Goal: Communication & Community: Answer question/provide support

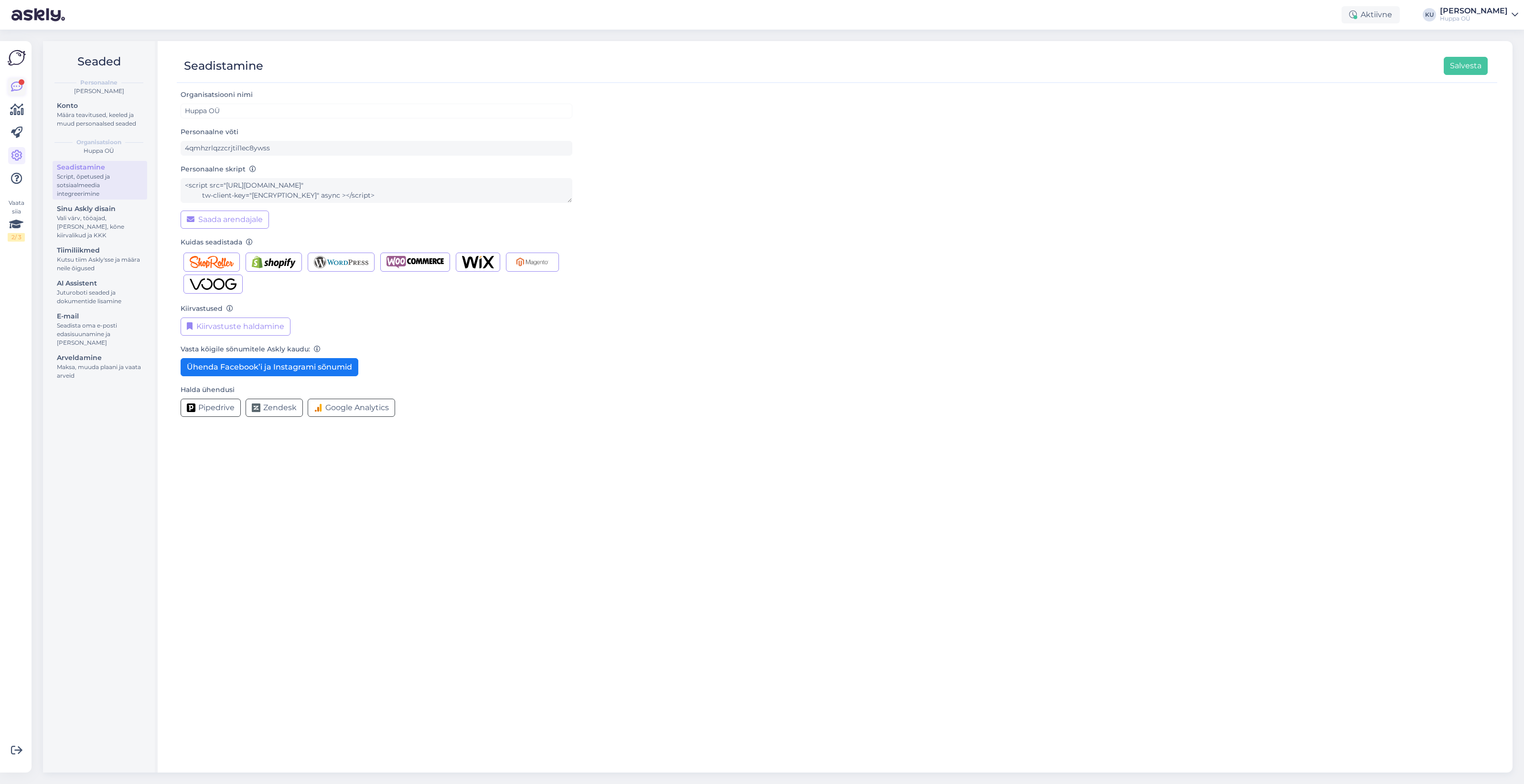
click at [19, 90] on icon at bounding box center [17, 87] width 12 height 12
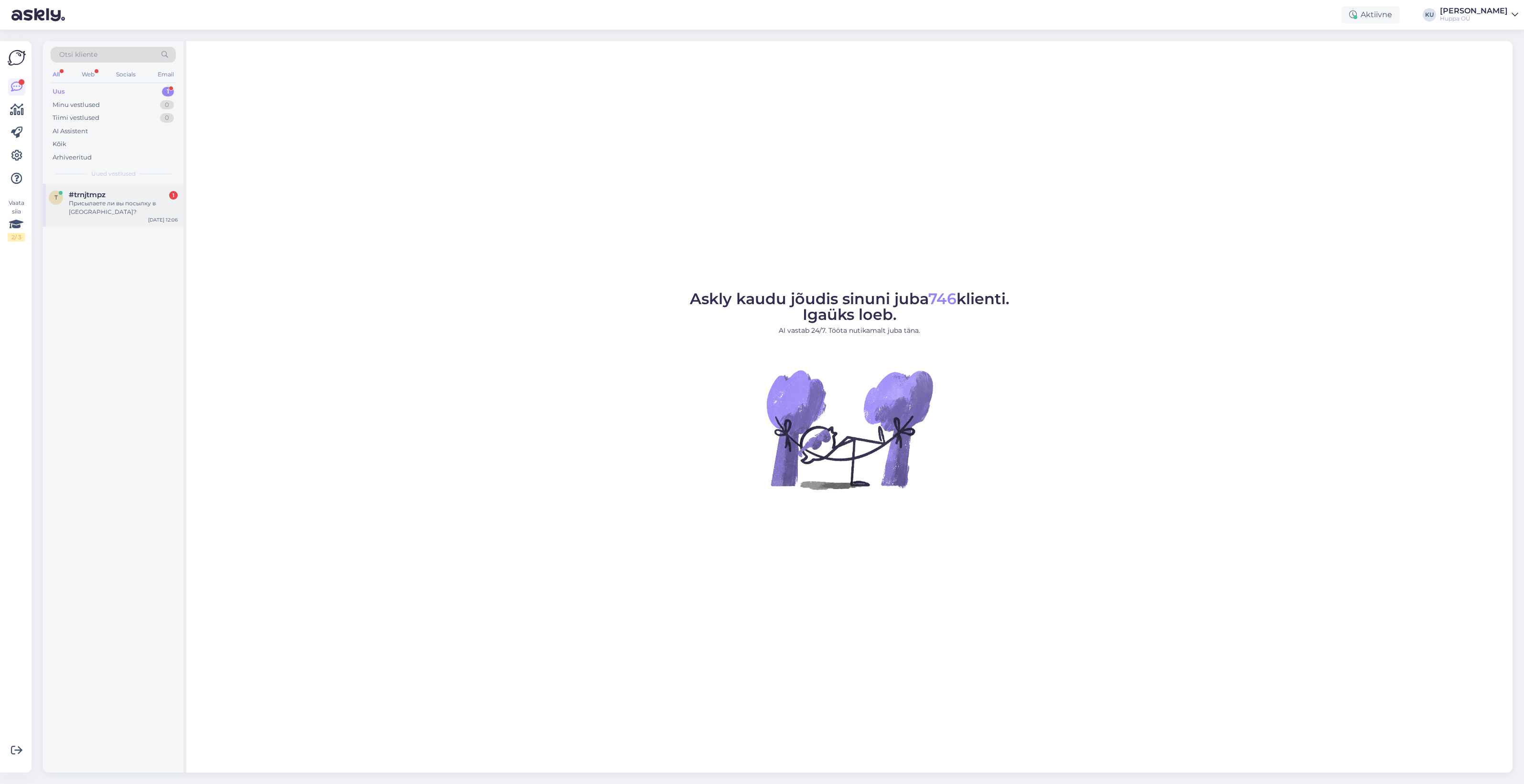
drag, startPoint x: 96, startPoint y: 199, endPoint x: 171, endPoint y: 202, distance: 75.1
click at [96, 199] on div "Присылаете ли вы посылку в [GEOGRAPHIC_DATA]?" at bounding box center [123, 207] width 109 height 17
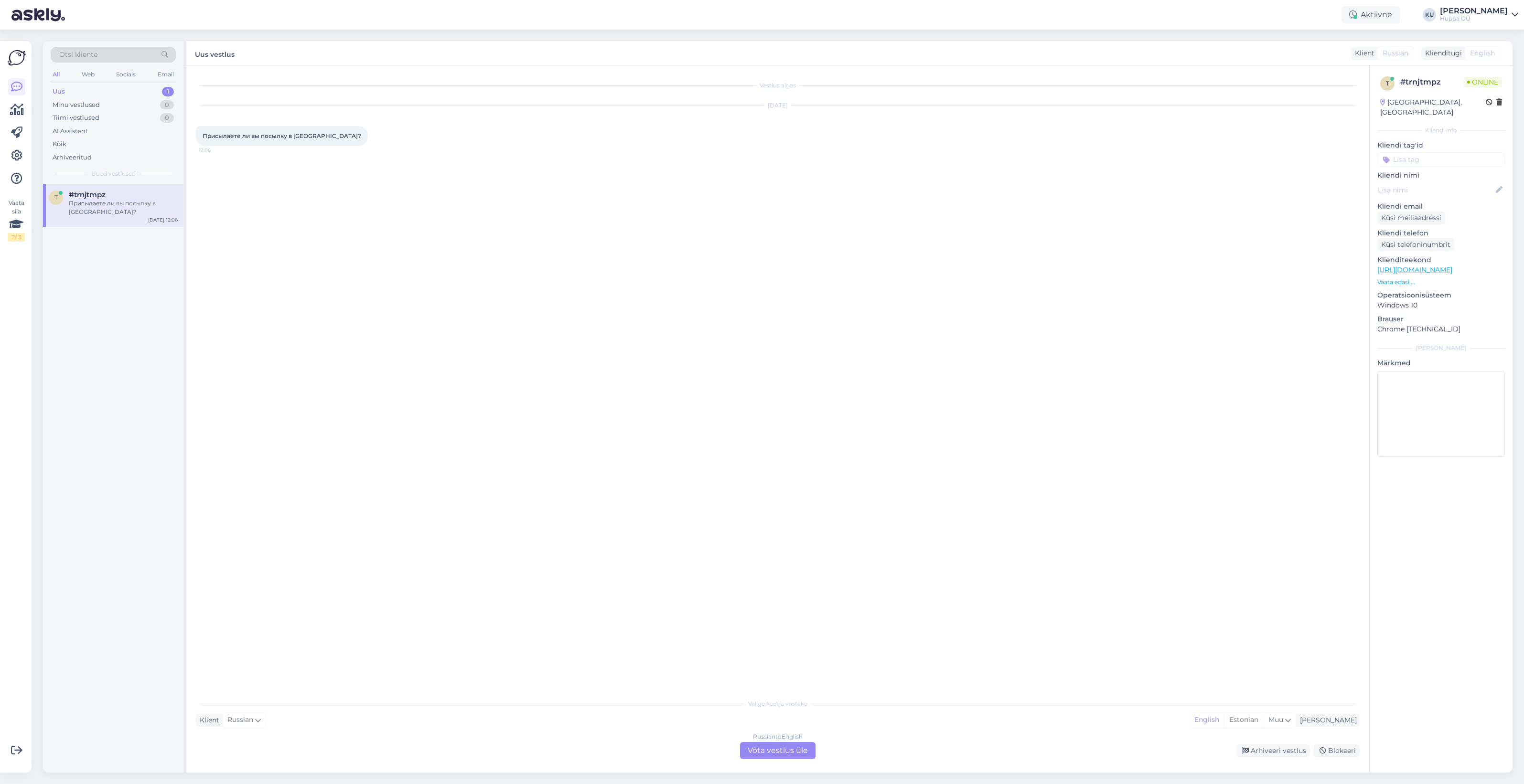
click at [765, 750] on div "Russian to English Võta vestlus üle" at bounding box center [777, 750] width 76 height 17
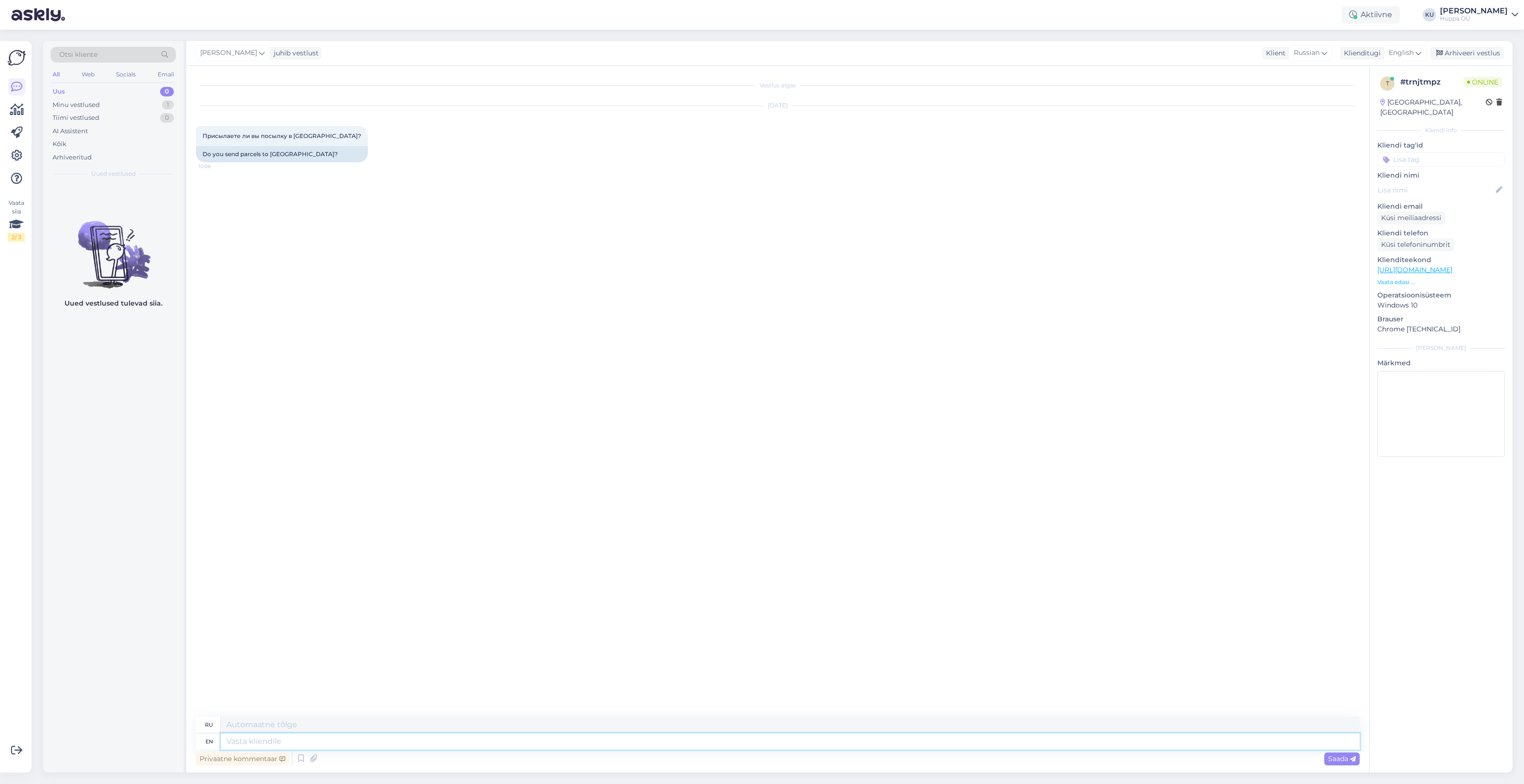
click at [367, 742] on textarea at bounding box center [790, 742] width 1139 height 16
type textarea "Hello."
type textarea "Привет."
type textarea "Hello. Yes, w"
type textarea "Здравствуйте. Да."
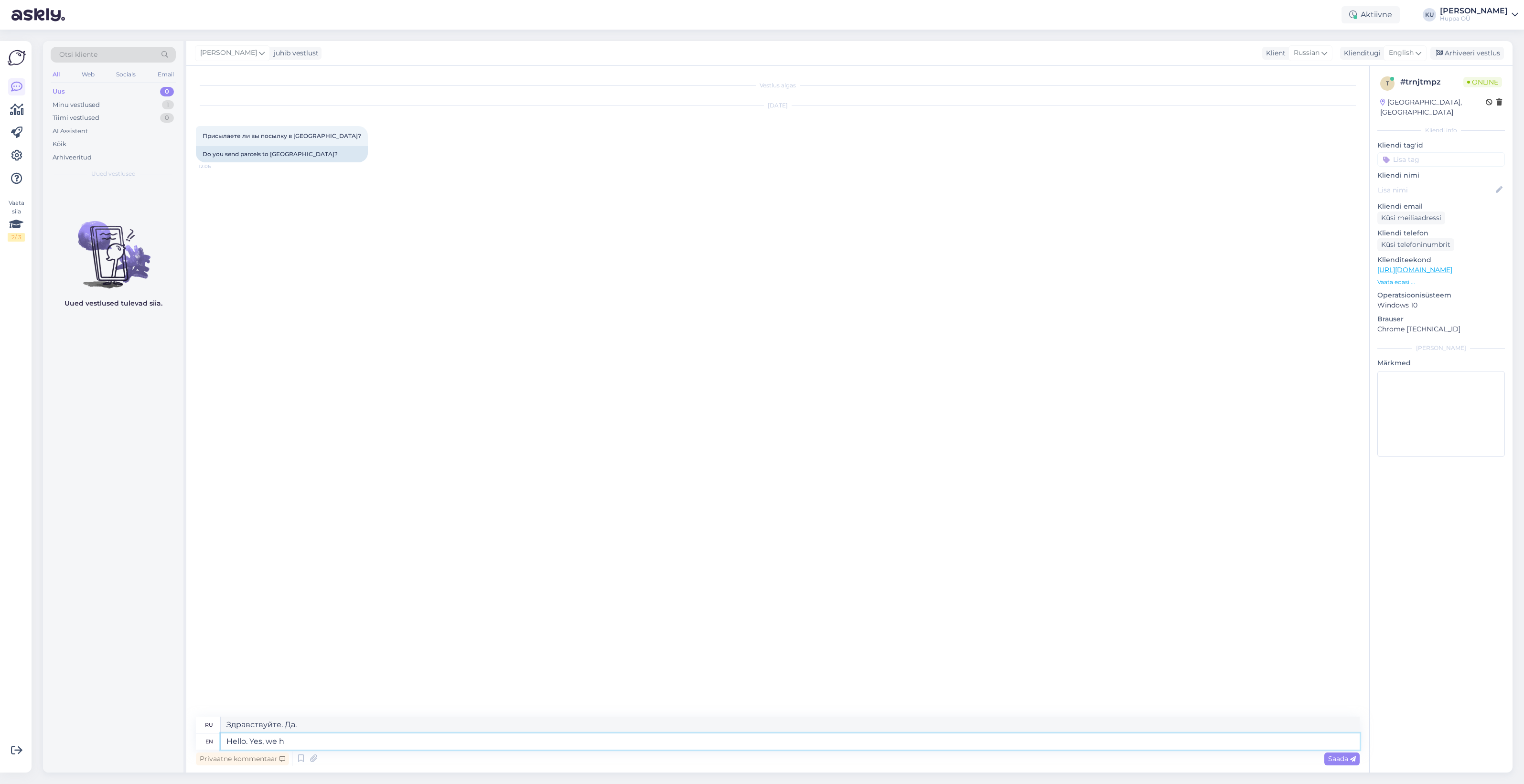
type textarea "Hello. Yes, we ha"
type textarea "Здравствуйте. Да, мы."
type textarea "Hello. Yes, we have"
type textarea "Здравствуйте. Да, у нас есть."
type textarea "Hello. Yes, we have e-shop in"
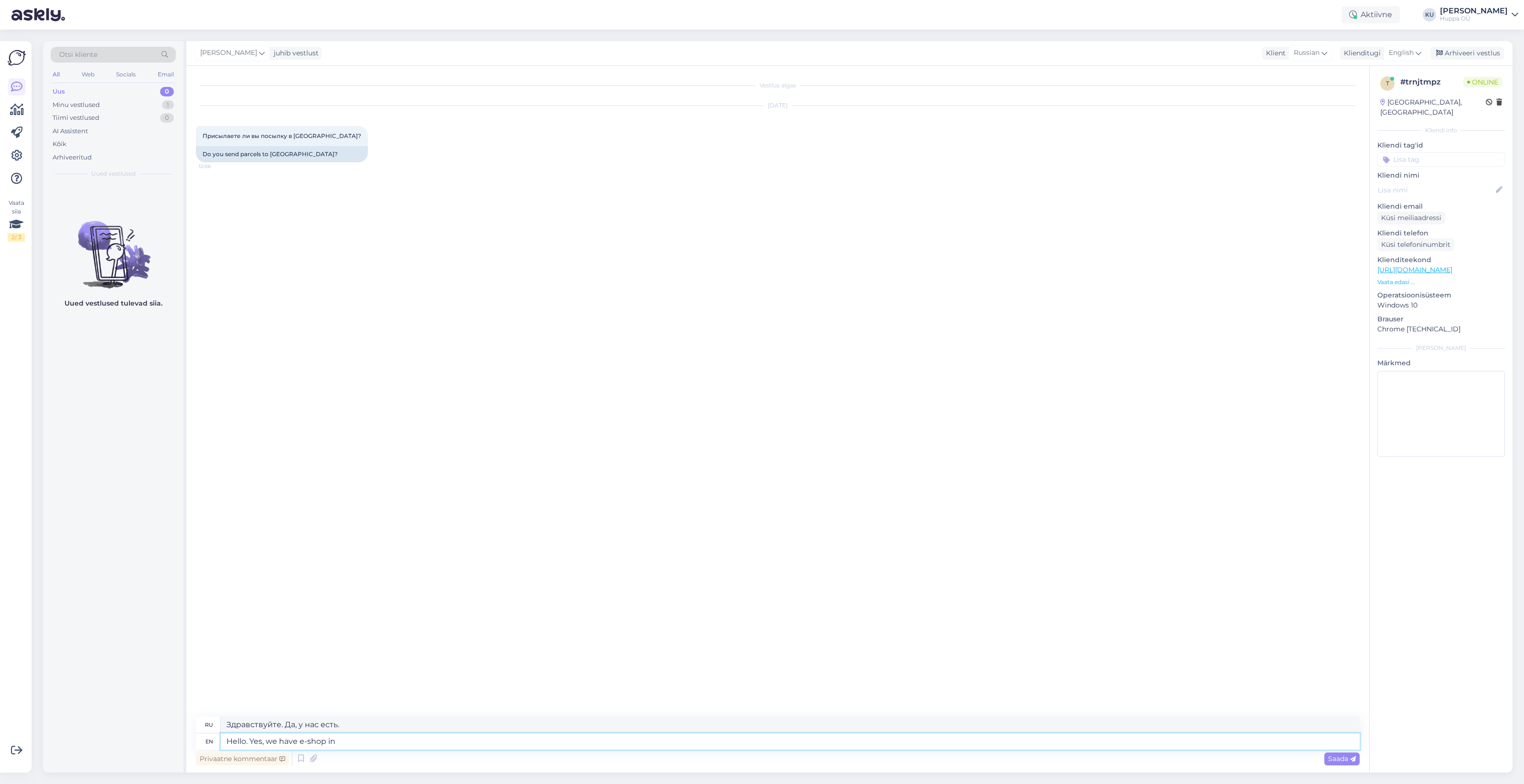
type textarea "Здравствуйте. Да, у нас есть интернет-магазин."
type textarea "Hello. Yes, we have e-shop in [GEOGRAPHIC_DATA]"
type textarea "Здравствуйте. Да, у нас есть интернет-магазин в [GEOGRAPHIC_DATA]."
type textarea "We"
type textarea "Мы"
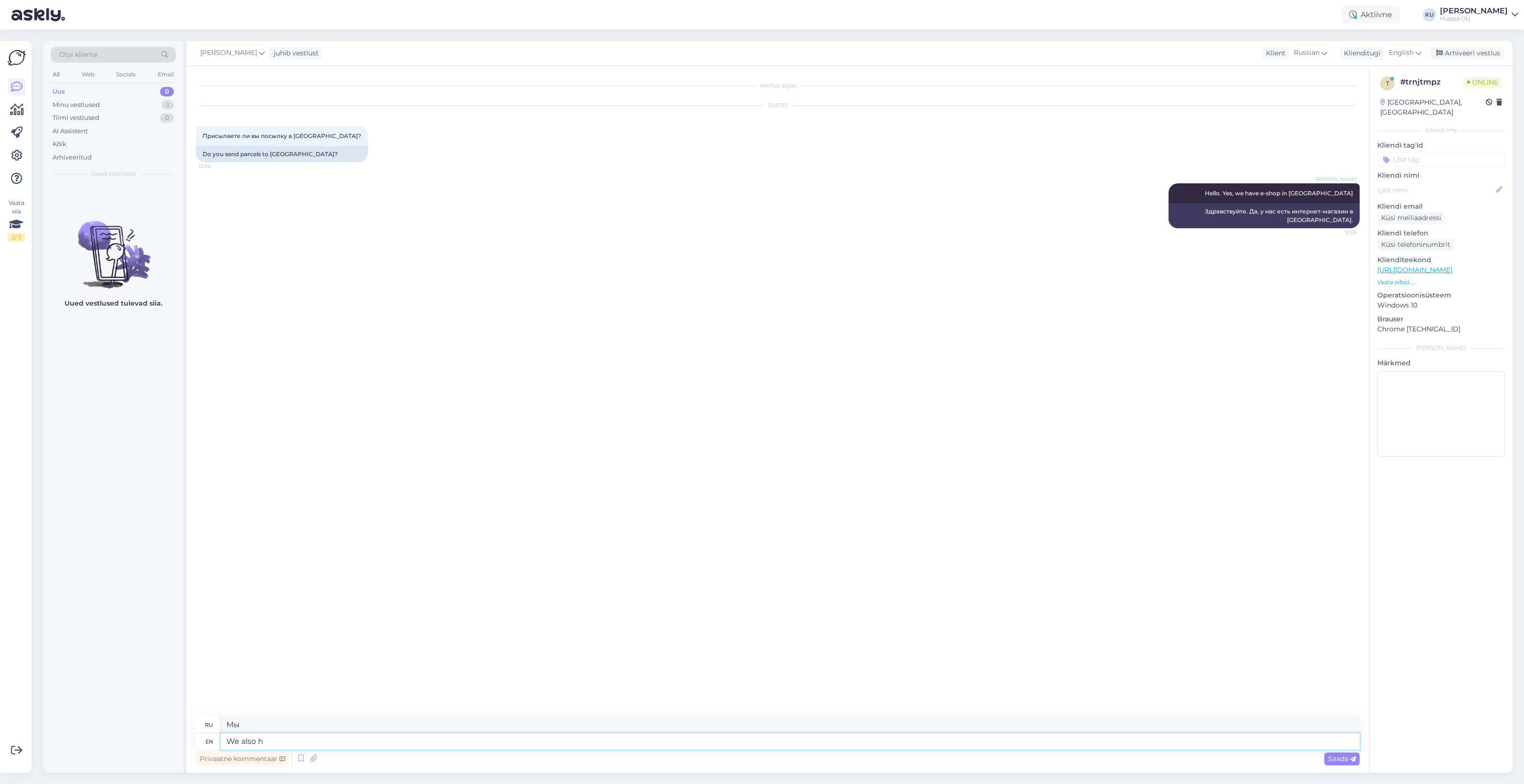
type textarea "We also ha"
type textarea "Мы также"
type textarea "We also have"
type textarea "У нас также есть"
type textarea "We also have store i"
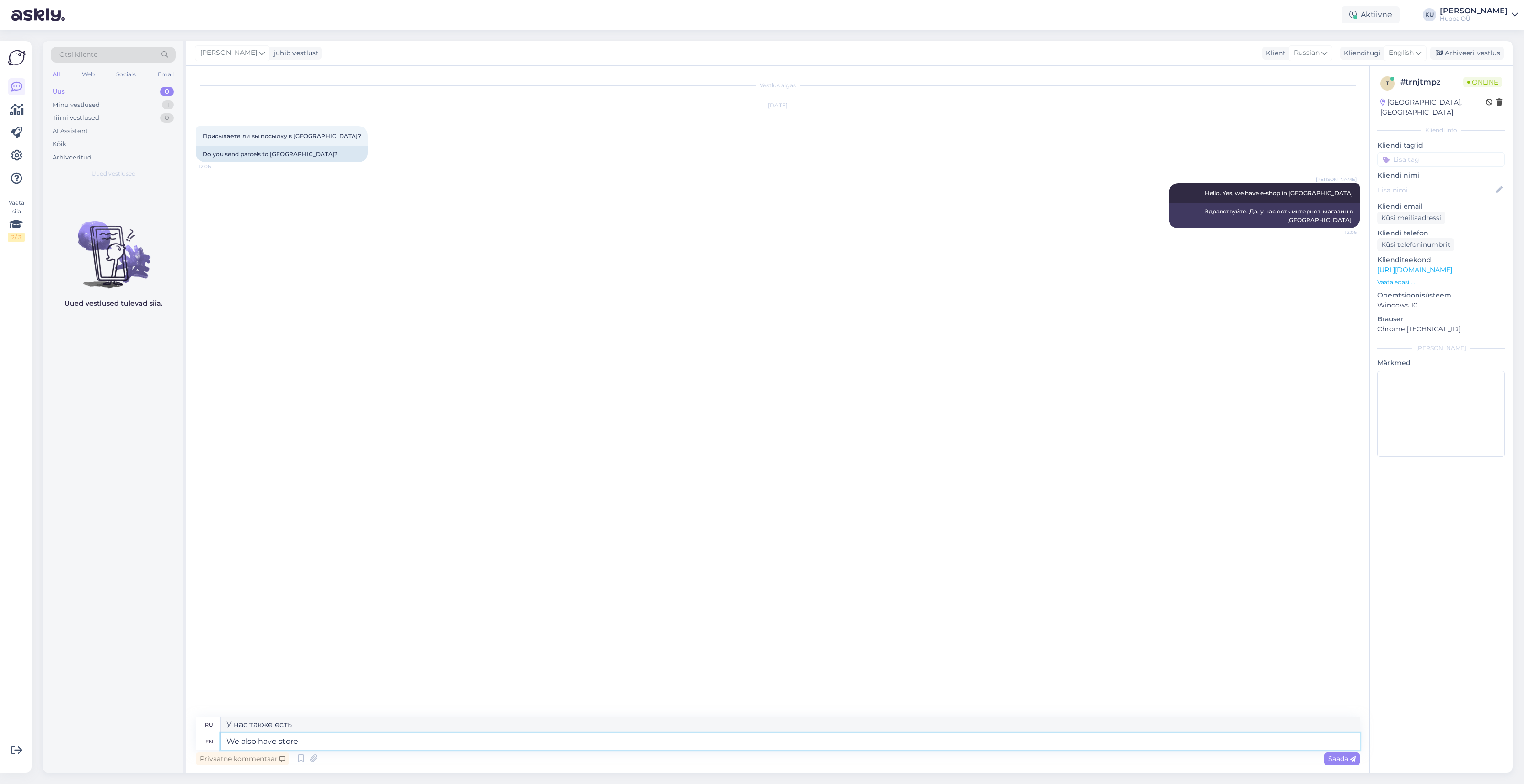
type textarea "У нас также есть магазин"
type textarea "We also have stores i"
type textarea "У нас также есть магазины"
type textarea "We also have stores in"
type textarea "У нас также есть магазины в"
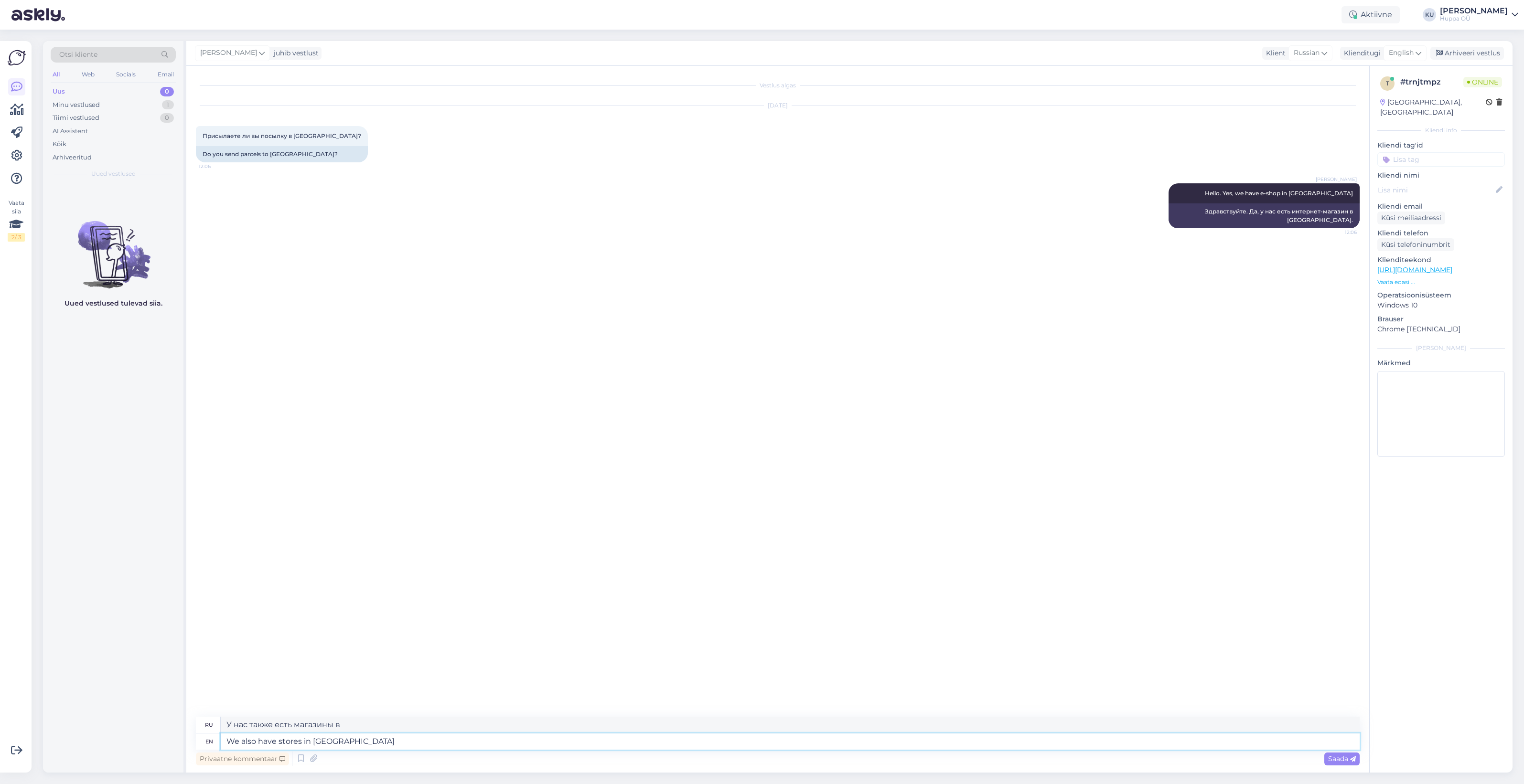
type textarea "We also have stores in [GEOGRAPHIC_DATA]"
type textarea "У нас также есть магазины в [GEOGRAPHIC_DATA]."
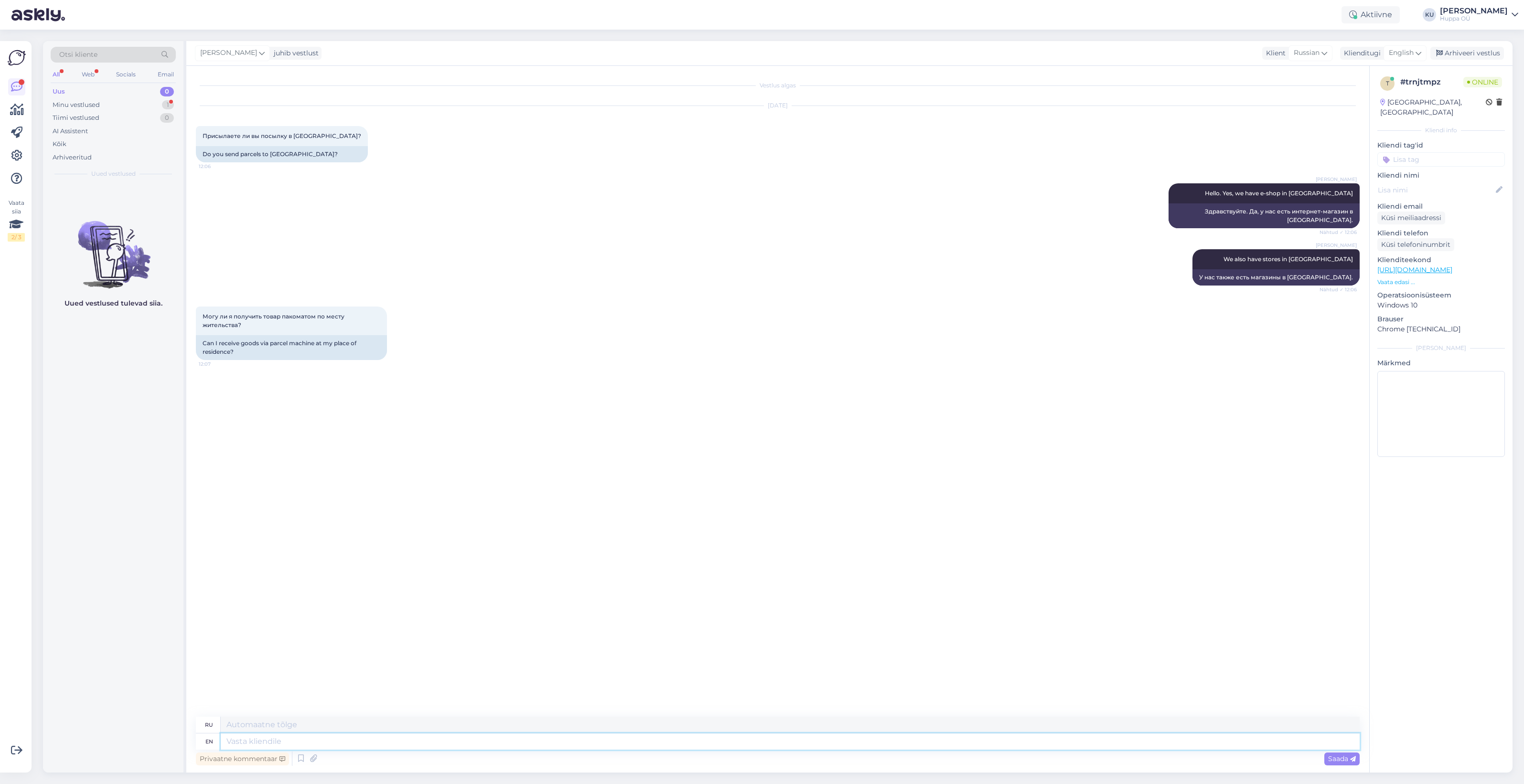
click at [321, 742] on textarea at bounding box center [790, 742] width 1139 height 16
type textarea "We"
type textarea "В"
type textarea "We"
type textarea "Мы"
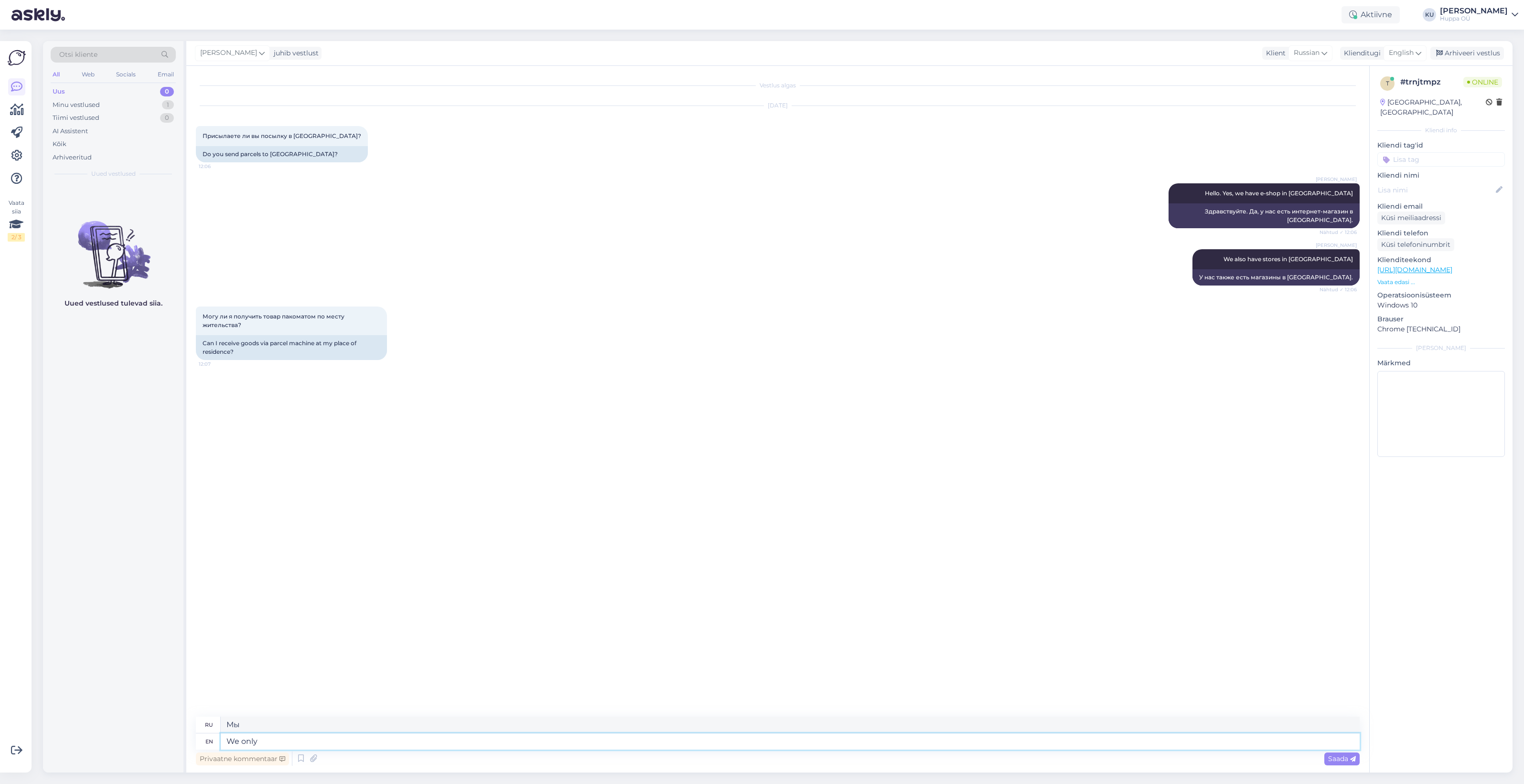
type textarea "We only u"
type textarea "Мы только"
type textarea "We only use"
type textarea "Мы используем только"
type textarea "We only use the parcel ma"
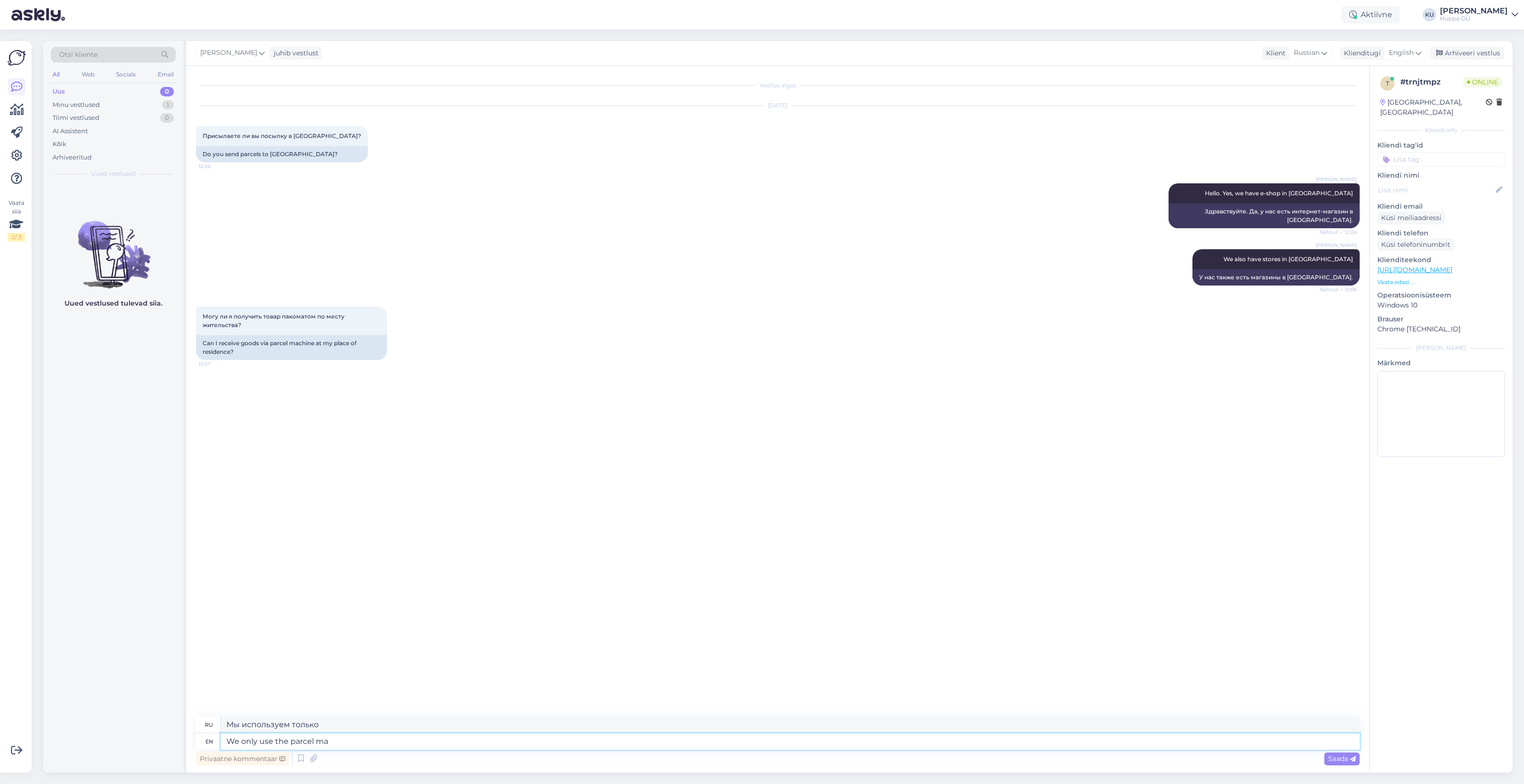
type textarea "Мы используем только посылку"
type textarea "We only use the parcel machine o"
type textarea "Мы используем только посылочный автомат."
type textarea "We only use the parcel machine option so"
type textarea "Мы используем только опцию пакомата."
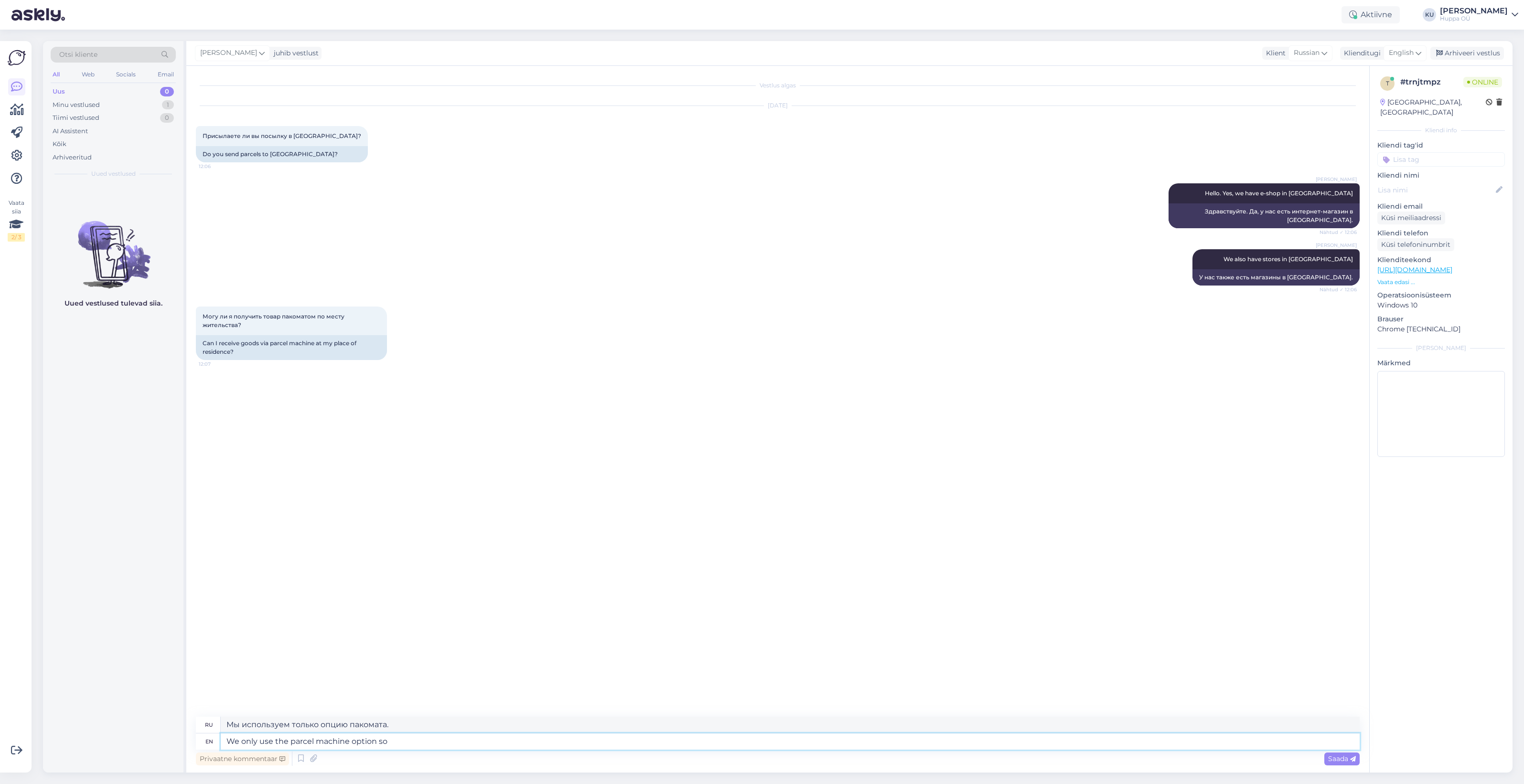
type textarea "We only use the parcel machine option so y"
type textarea "Мы используем только опцию пакомата, поэтому"
type textarea "We only use the parcel machine option so yes"
type textarea "Мы используем только пакомат, так что да."
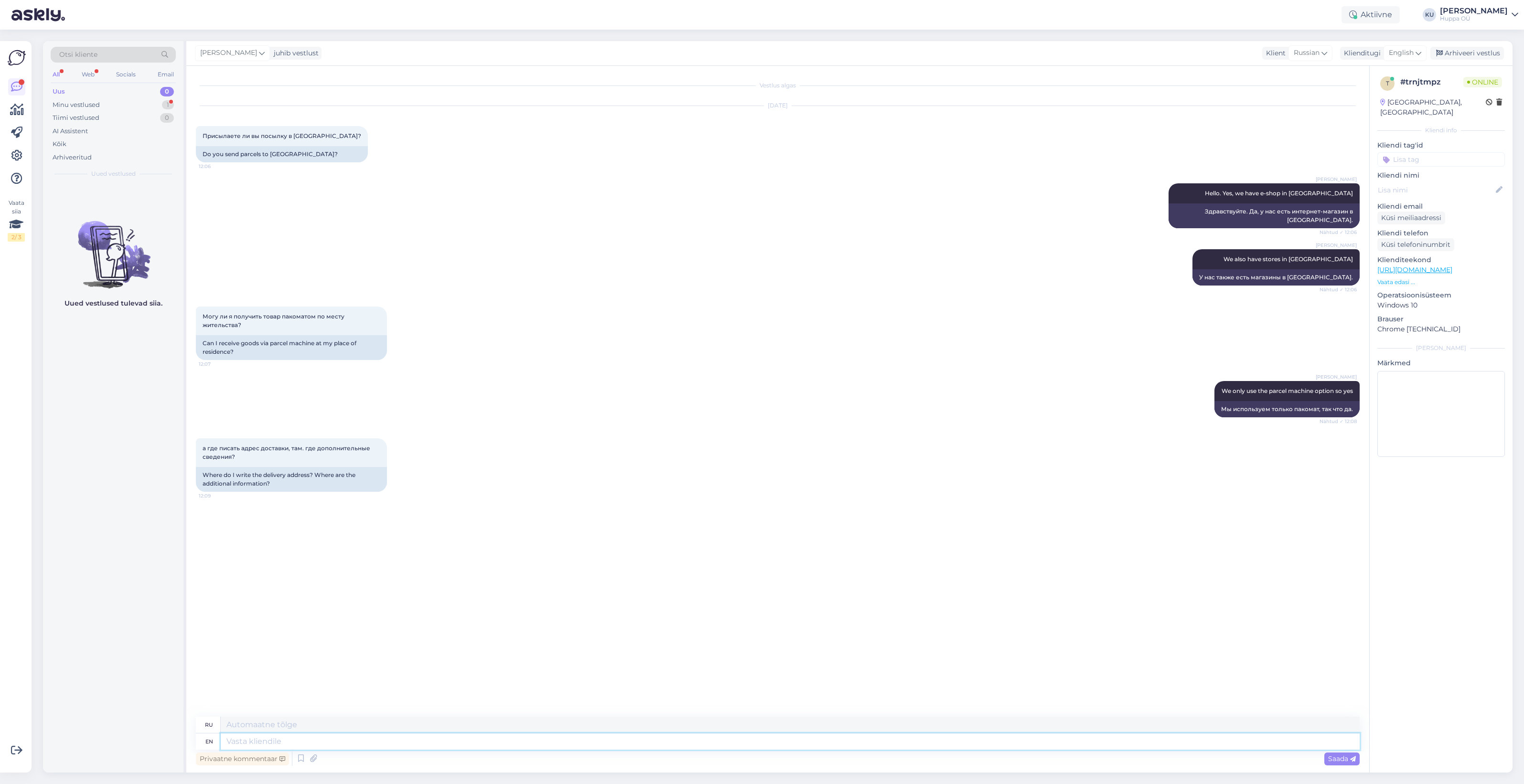
click at [348, 741] on textarea at bounding box center [790, 742] width 1139 height 16
click at [1341, 524] on img at bounding box center [1340, 533] width 38 height 38
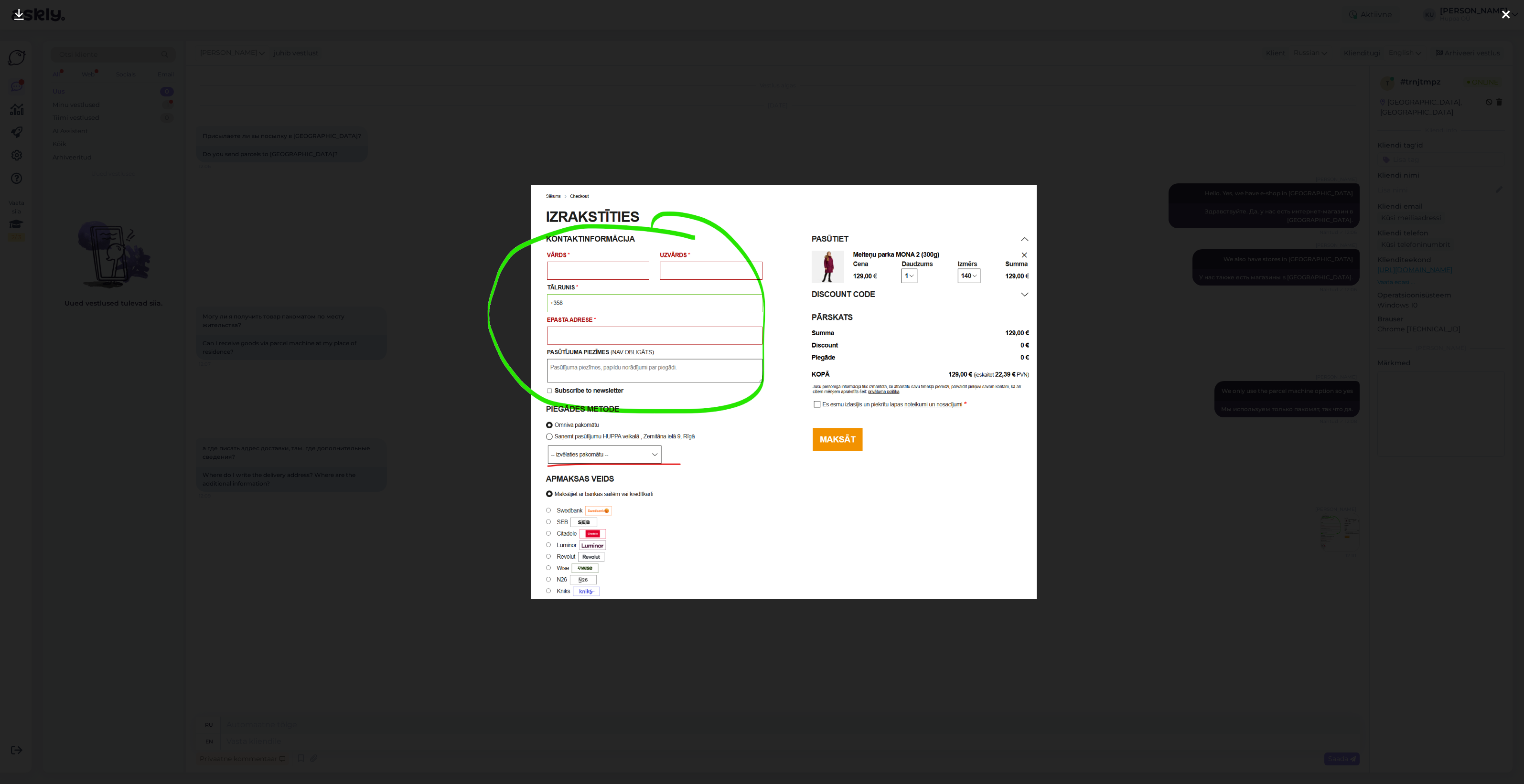
click at [1162, 572] on div at bounding box center [762, 392] width 1524 height 784
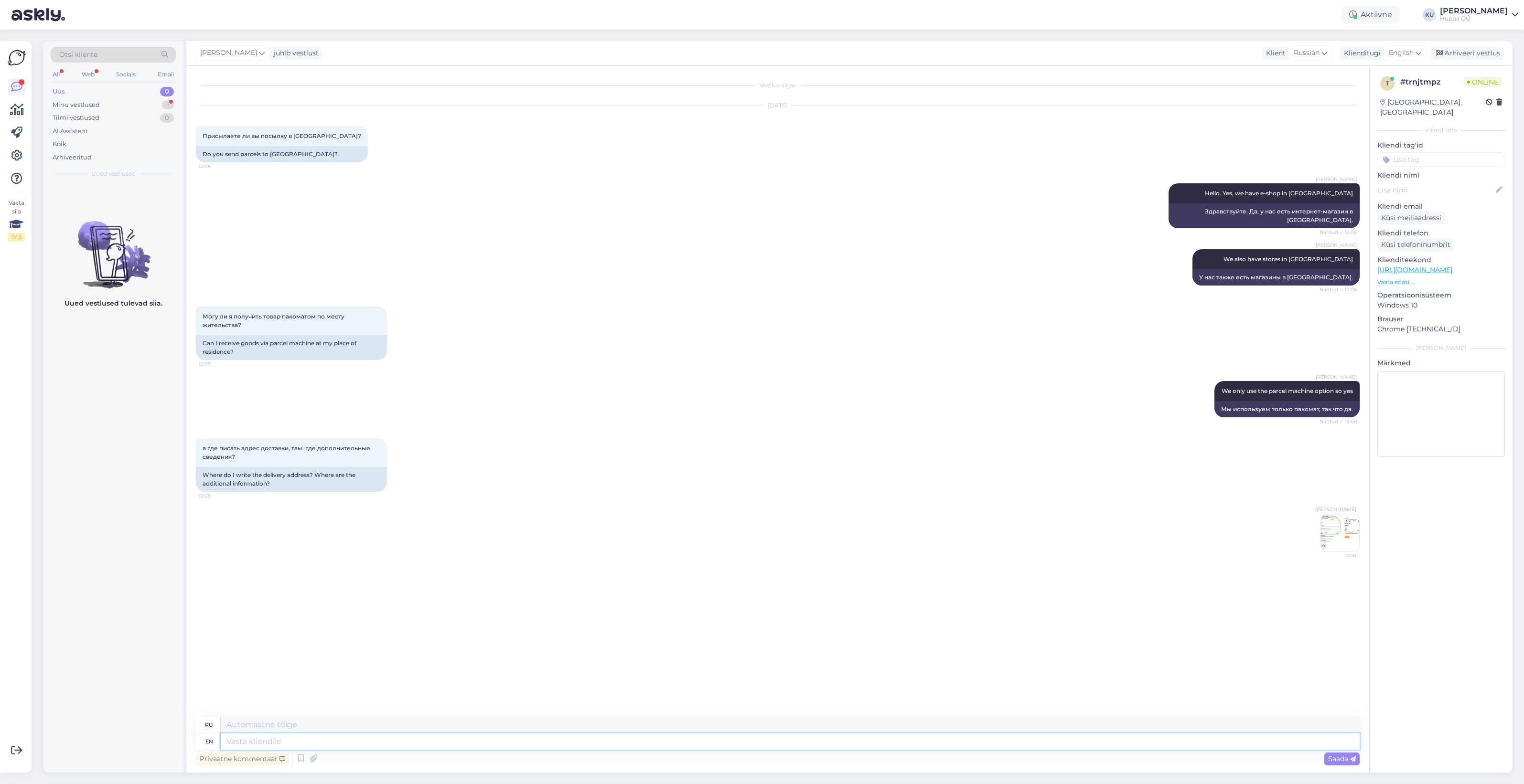
click at [291, 746] on textarea at bounding box center [790, 742] width 1139 height 16
paste textarea "[URL][DOMAIN_NAME]"
type textarea "[URL][DOMAIN_NAME]"
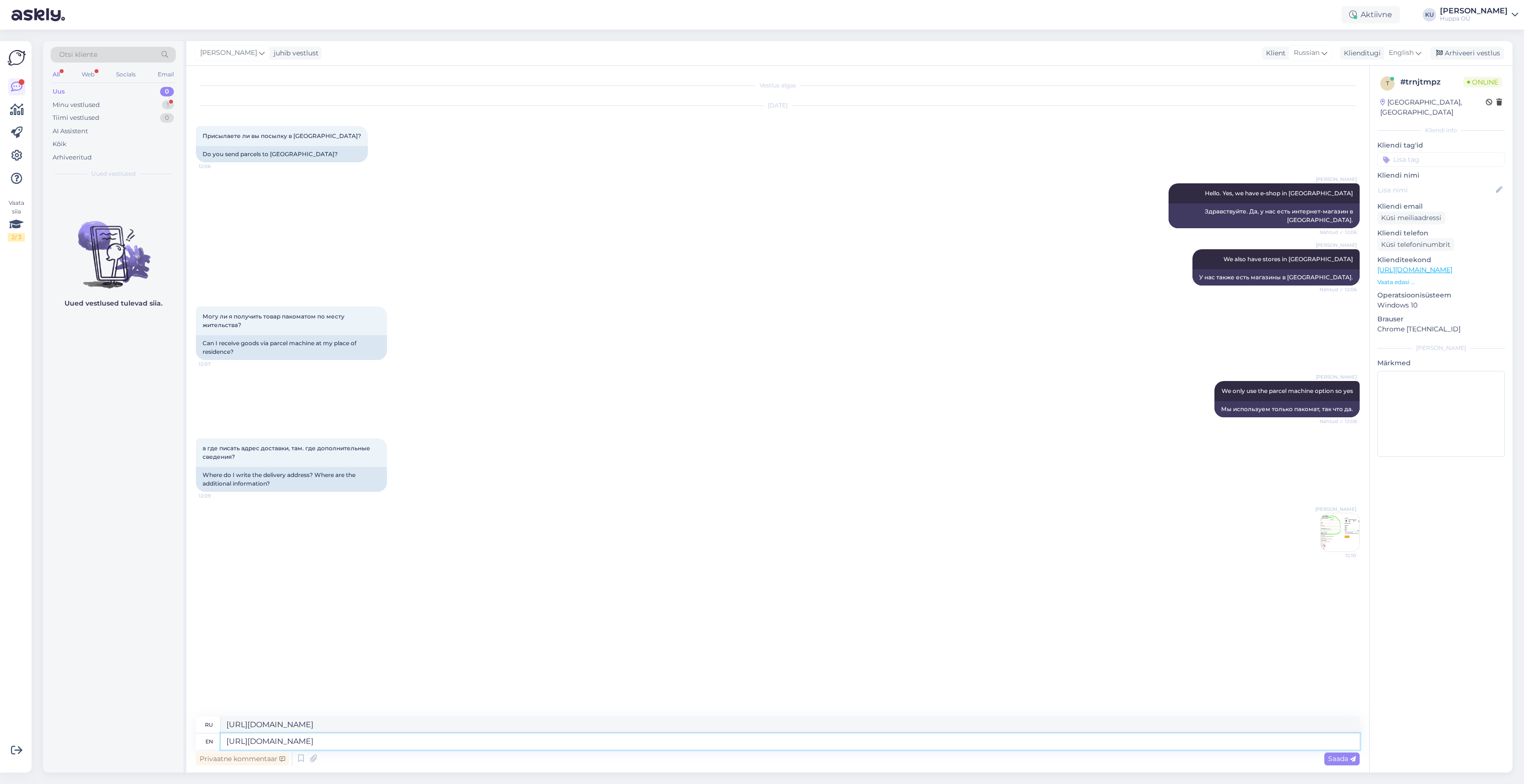
type textarea "[URL][DOMAIN_NAME]"
click at [1353, 758] on icon at bounding box center [1353, 759] width 6 height 6
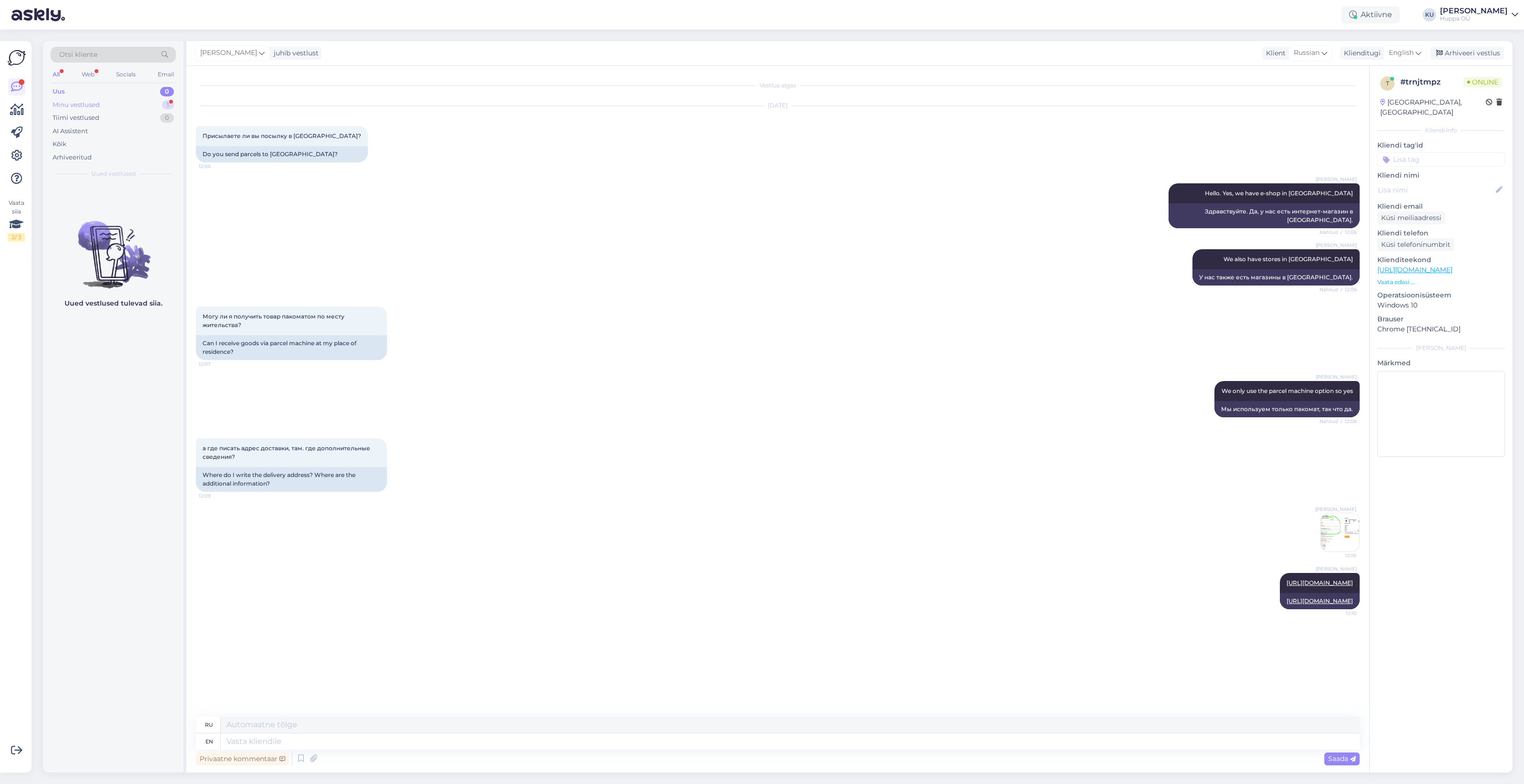
click at [115, 106] on div "Minu vestlused 1" at bounding box center [112, 106] width 125 height 14
click at [118, 197] on div "#trnjtmpz" at bounding box center [123, 194] width 109 height 9
click at [1365, 13] on div "Aktiivne" at bounding box center [1370, 14] width 58 height 17
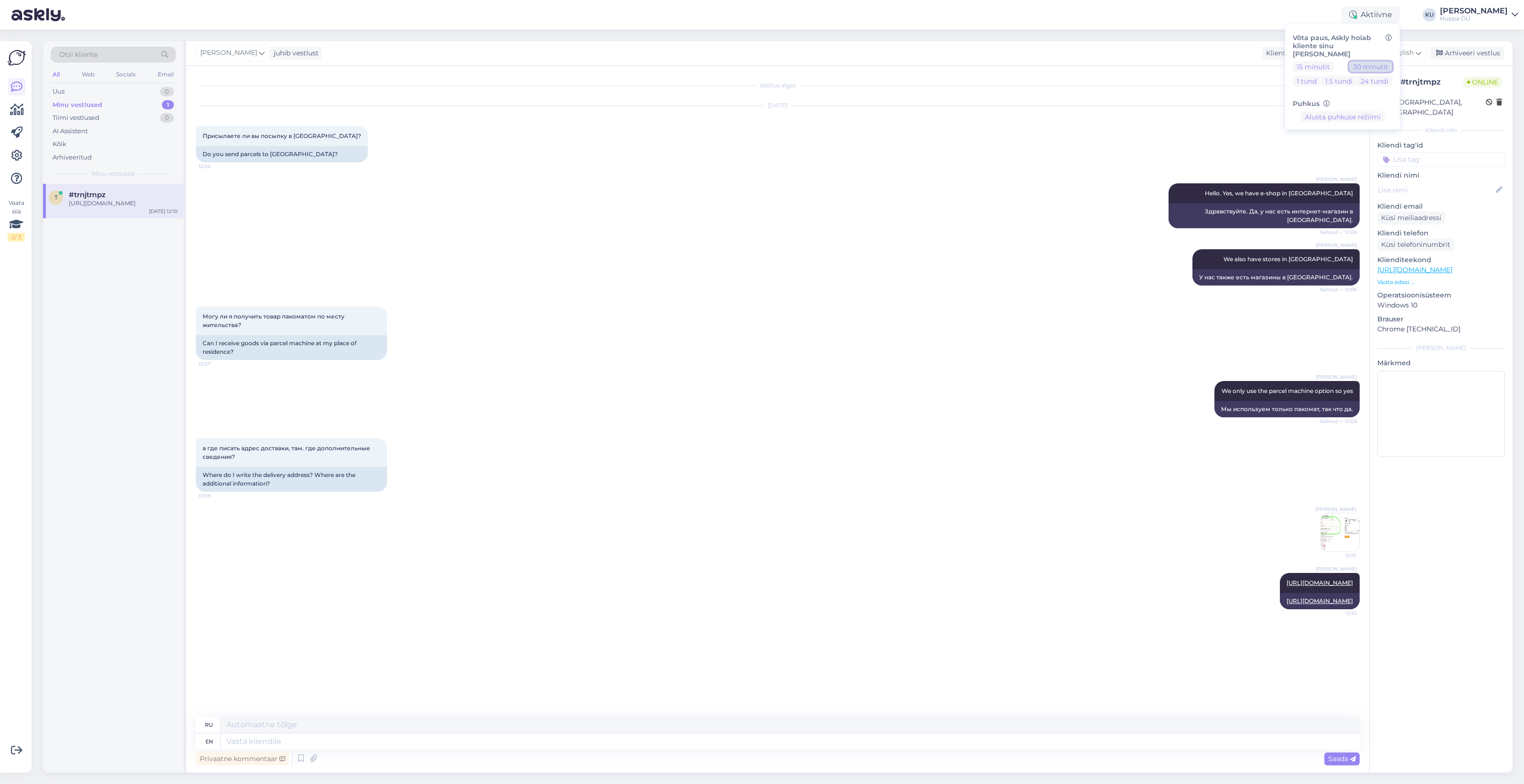
click at [1370, 61] on button "30 minutit" at bounding box center [1371, 66] width 43 height 11
click at [1485, 50] on div "Arhiveeri vestlus" at bounding box center [1467, 52] width 74 height 13
